Goal: Task Accomplishment & Management: Manage account settings

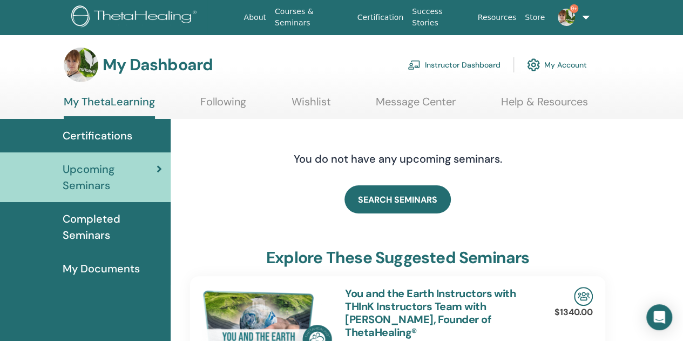
click at [431, 65] on link "Instructor Dashboard" at bounding box center [454, 65] width 93 height 24
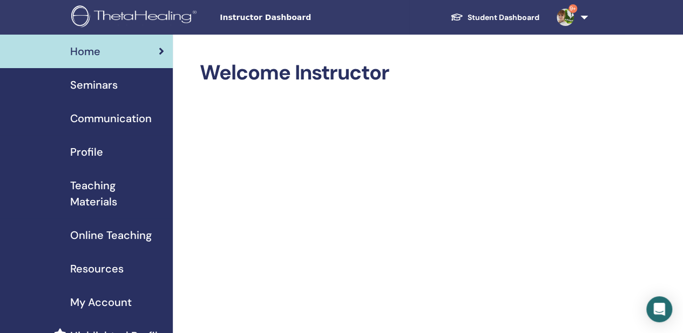
click at [95, 81] on span "Seminars" at bounding box center [94, 85] width 48 height 16
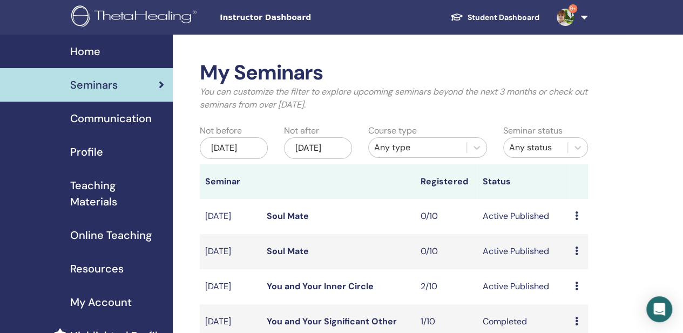
click at [432, 299] on td "2/10" at bounding box center [446, 286] width 62 height 35
click at [577, 290] on icon at bounding box center [575, 285] width 3 height 9
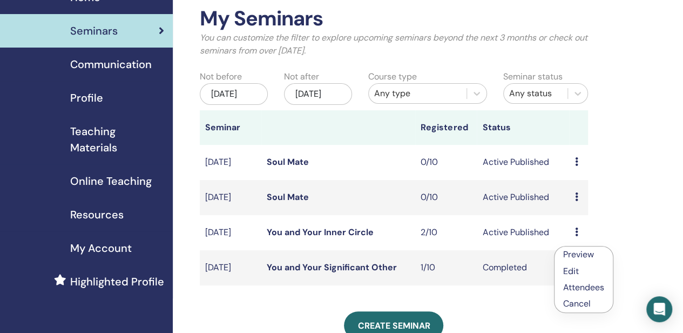
click at [590, 286] on link "Attendees" at bounding box center [583, 286] width 41 height 11
